Goal: Navigation & Orientation: Find specific page/section

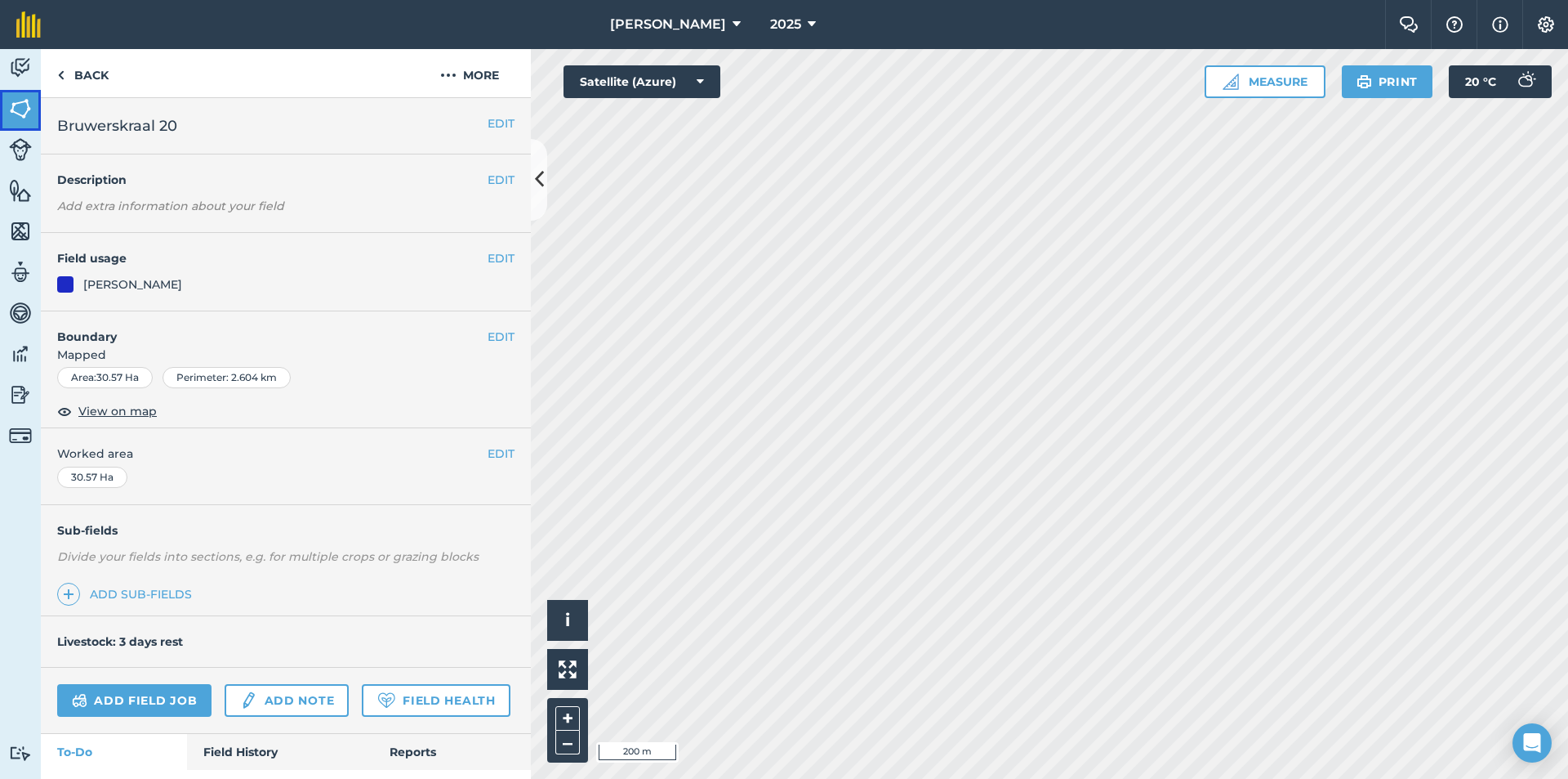
click at [18, 104] on img at bounding box center [20, 109] width 23 height 24
click at [22, 99] on img at bounding box center [20, 109] width 23 height 24
